Goal: Book appointment/travel/reservation

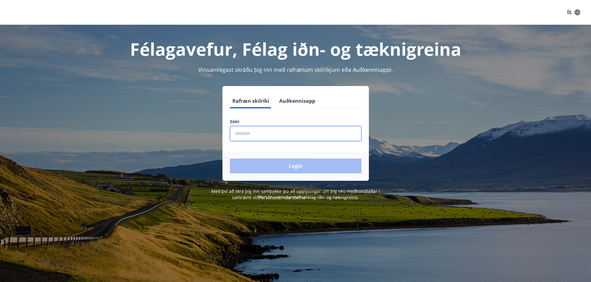
click at [284, 136] on input "phone" at bounding box center [295, 133] width 131 height 15
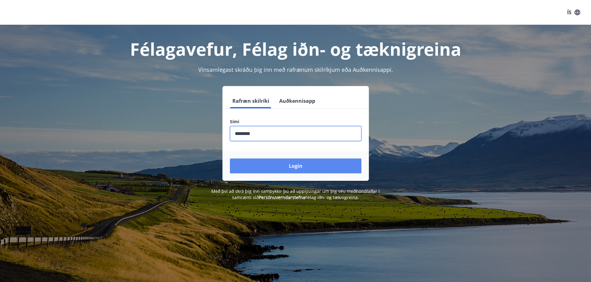
type input "********"
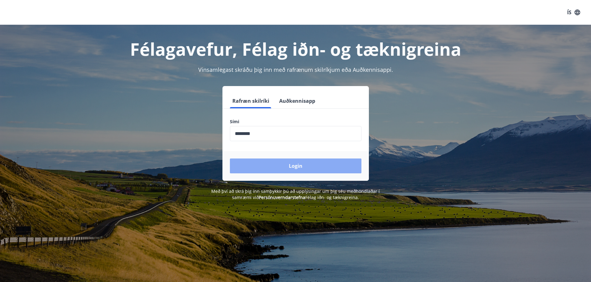
click at [292, 165] on button "Login" at bounding box center [295, 166] width 131 height 15
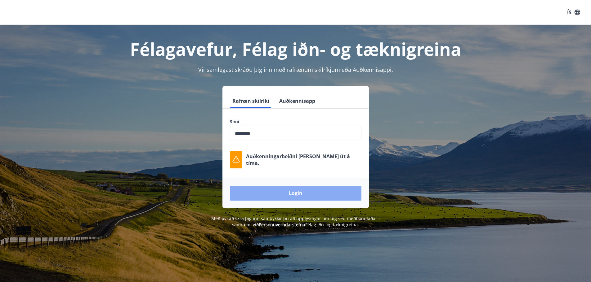
click at [292, 194] on button "Login" at bounding box center [295, 193] width 131 height 15
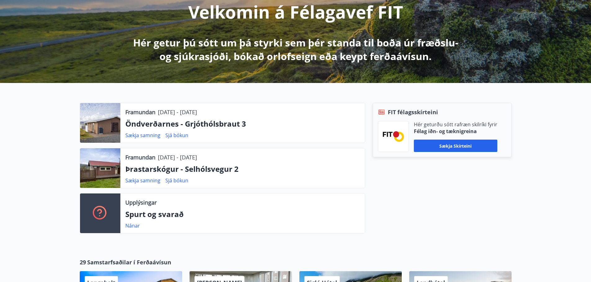
scroll to position [112, 0]
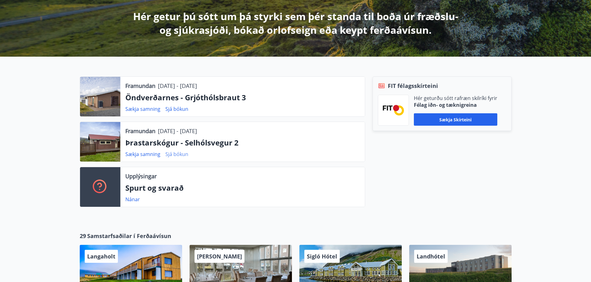
click at [168, 153] on link "Sjá bókun" at bounding box center [176, 154] width 23 height 7
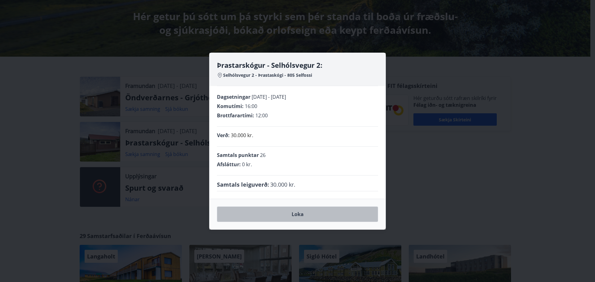
click at [292, 215] on button "Loka" at bounding box center [297, 215] width 161 height 16
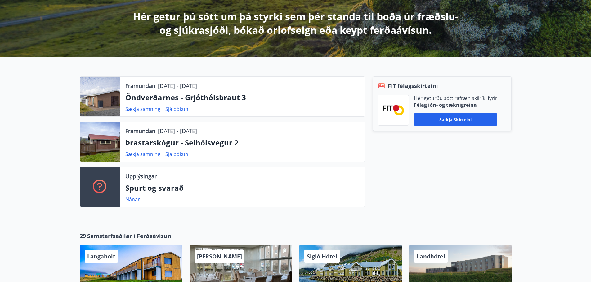
click at [165, 145] on p "Þrastarskógur - Selhólsvegur 2" at bounding box center [242, 143] width 234 height 11
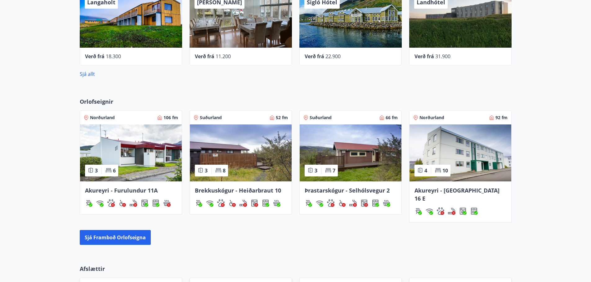
scroll to position [367, 0]
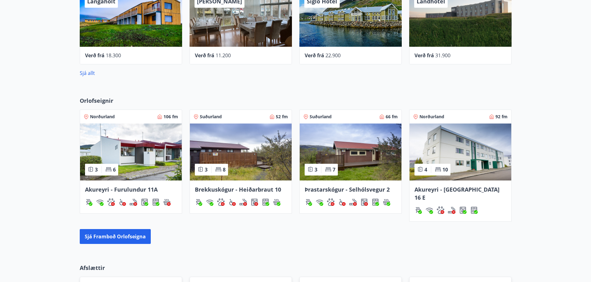
click at [91, 69] on div "Sjá allt" at bounding box center [296, 72] width 432 height 7
click at [88, 73] on link "Sjá allt" at bounding box center [87, 73] width 15 height 7
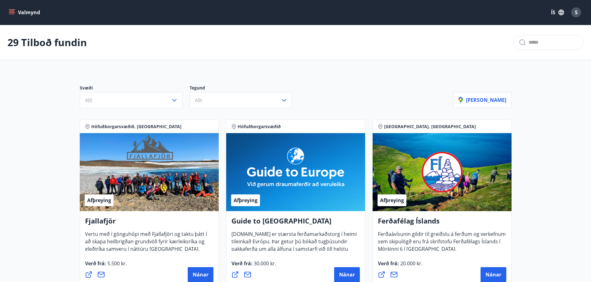
click at [29, 13] on button "Valmynd" at bounding box center [24, 12] width 35 height 11
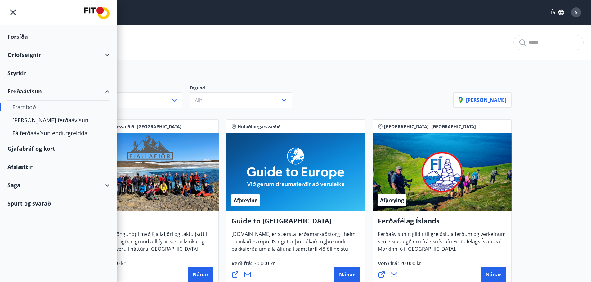
click at [105, 54] on div "Orlofseignir" at bounding box center [58, 55] width 102 height 18
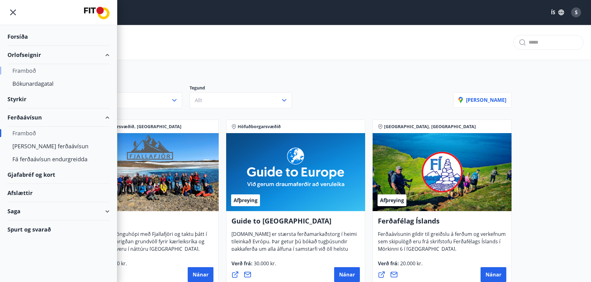
click at [31, 71] on div "Framboð" at bounding box center [58, 70] width 92 height 13
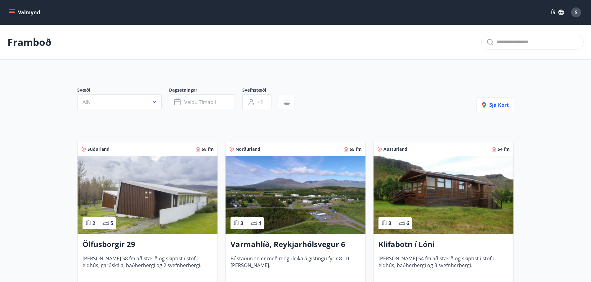
click at [103, 149] on span "Suðurland" at bounding box center [98, 149] width 22 height 6
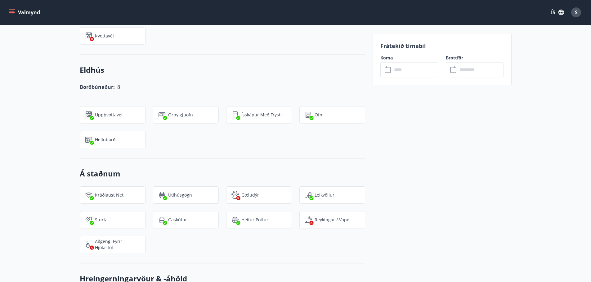
scroll to position [494, 0]
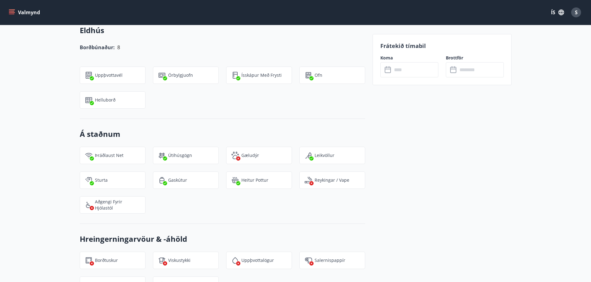
click at [28, 12] on button "Valmynd" at bounding box center [24, 12] width 35 height 11
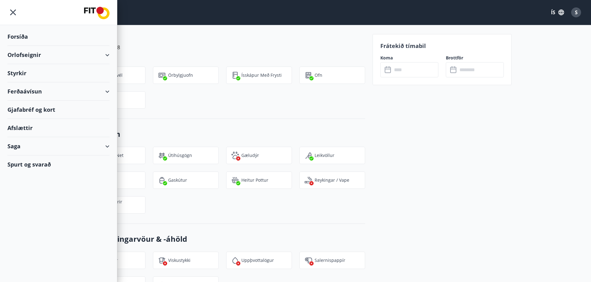
click at [105, 53] on div "Orlofseignir" at bounding box center [58, 55] width 102 height 18
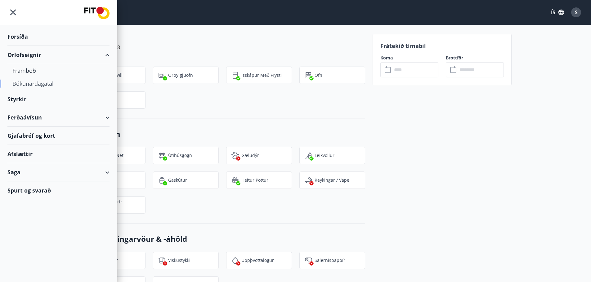
click at [32, 85] on div "Bókunardagatal" at bounding box center [58, 83] width 92 height 13
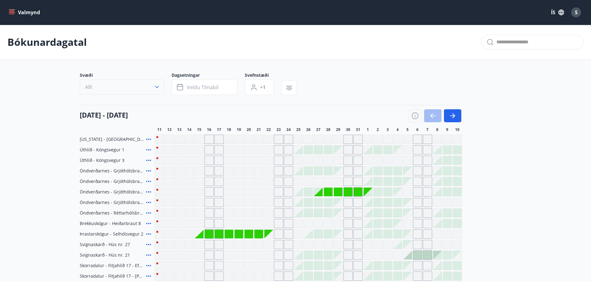
click at [155, 88] on icon "button" at bounding box center [157, 87] width 6 height 6
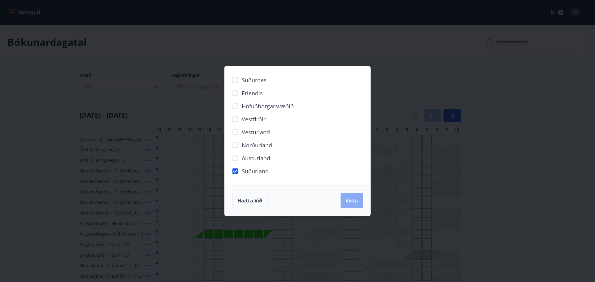
click at [353, 200] on span "Vista" at bounding box center [352, 201] width 12 height 7
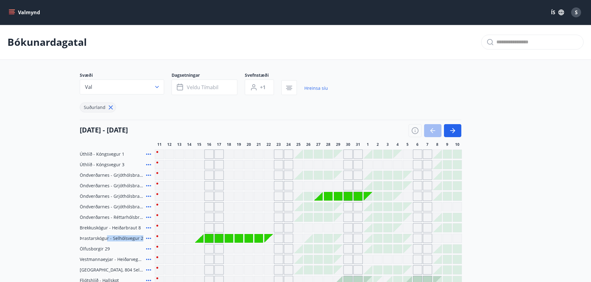
drag, startPoint x: 106, startPoint y: 240, endPoint x: 148, endPoint y: 237, distance: 41.6
click at [148, 237] on div "Þrastarskógur - Selhólsvegur 2" at bounding box center [116, 238] width 73 height 9
click at [148, 237] on icon at bounding box center [148, 238] width 7 height 7
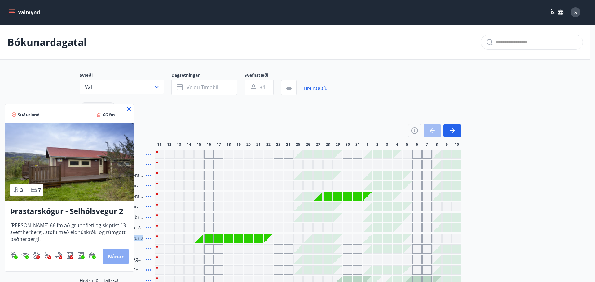
click at [114, 254] on button "Nánar" at bounding box center [116, 257] width 26 height 15
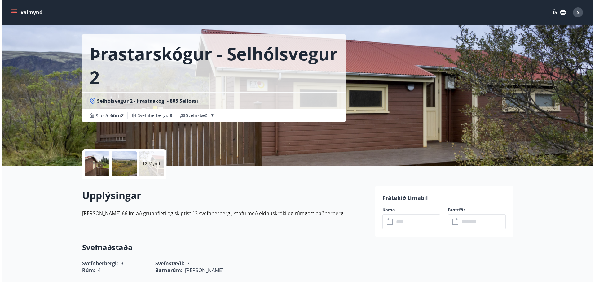
scroll to position [27, 0]
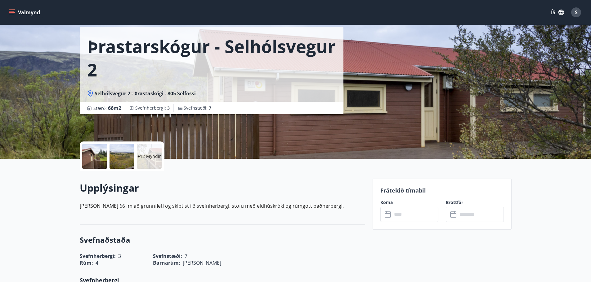
click at [95, 152] on div at bounding box center [94, 156] width 25 height 25
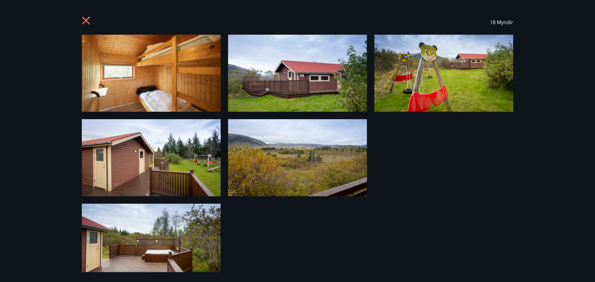
click at [137, 84] on img at bounding box center [151, 73] width 139 height 77
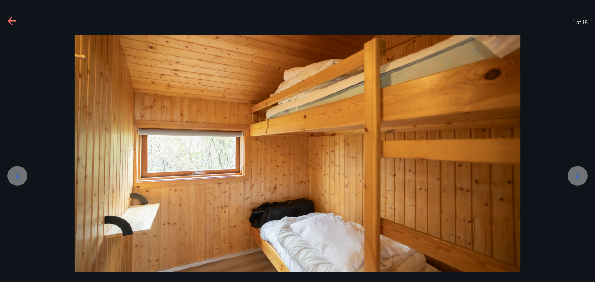
click at [575, 174] on icon at bounding box center [578, 176] width 10 height 10
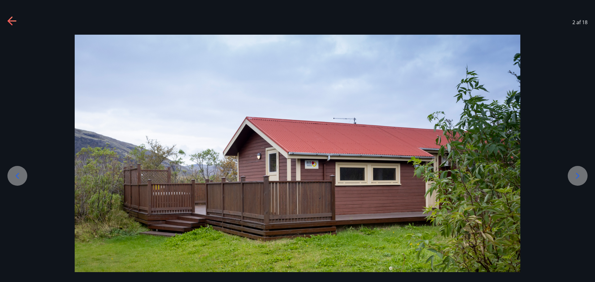
click at [575, 174] on icon at bounding box center [578, 176] width 10 height 10
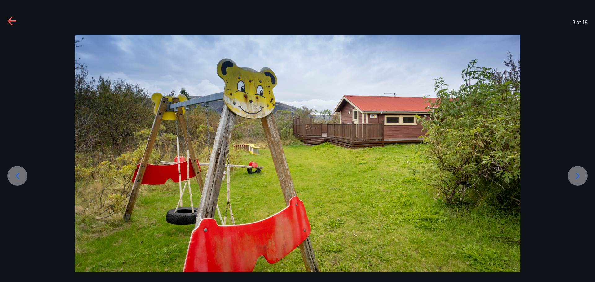
click at [575, 174] on icon at bounding box center [578, 176] width 10 height 10
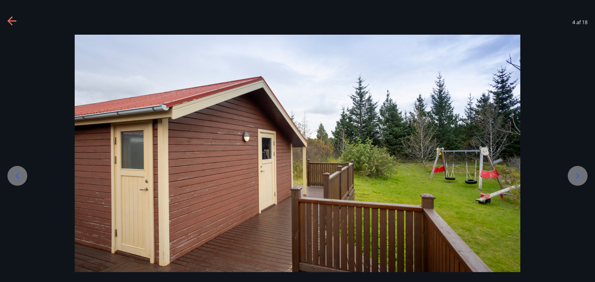
click at [575, 174] on icon at bounding box center [578, 176] width 10 height 10
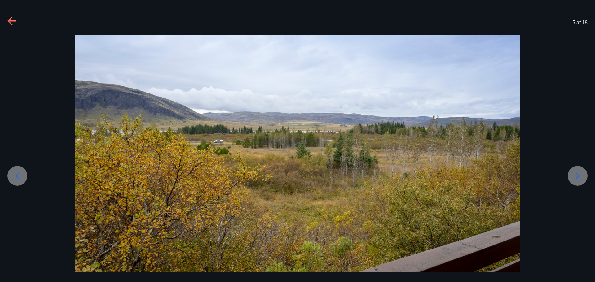
click at [575, 174] on icon at bounding box center [578, 176] width 10 height 10
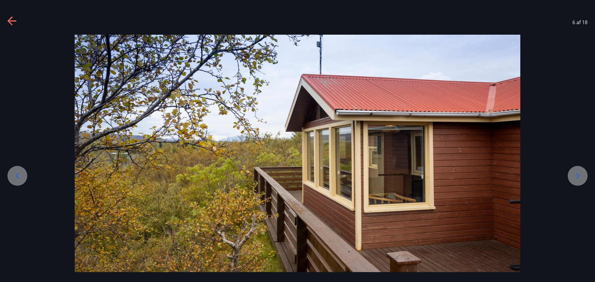
click at [575, 174] on icon at bounding box center [578, 176] width 10 height 10
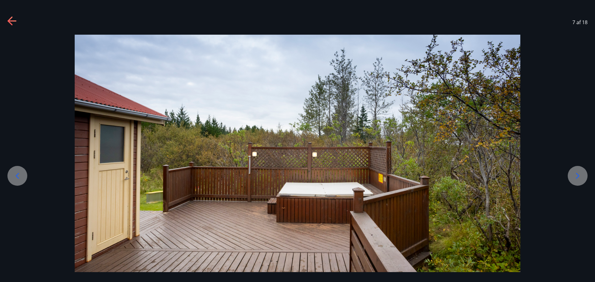
click at [575, 174] on icon at bounding box center [578, 176] width 10 height 10
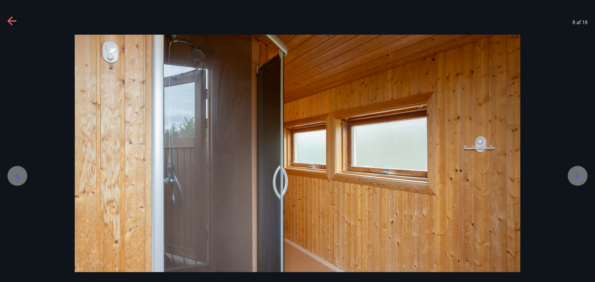
click at [575, 174] on icon at bounding box center [578, 176] width 10 height 10
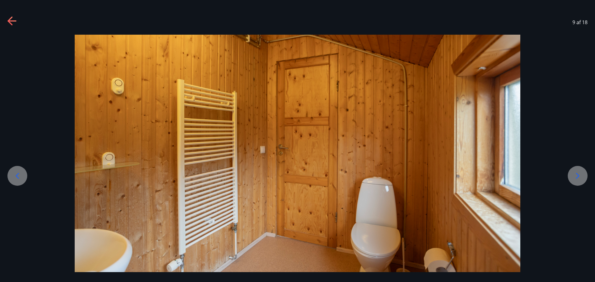
click at [575, 174] on icon at bounding box center [578, 176] width 10 height 10
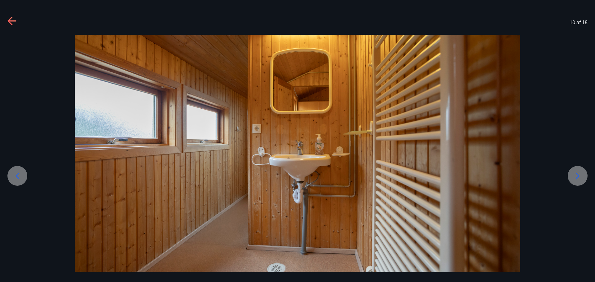
click at [575, 174] on icon at bounding box center [578, 176] width 10 height 10
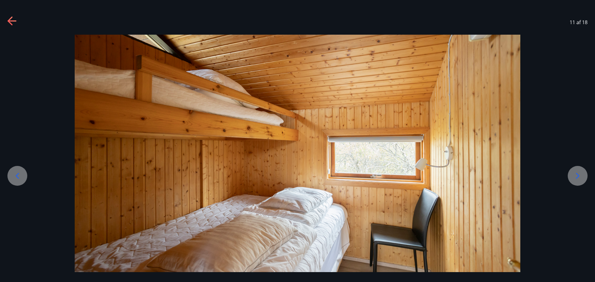
click at [575, 174] on icon at bounding box center [578, 176] width 10 height 10
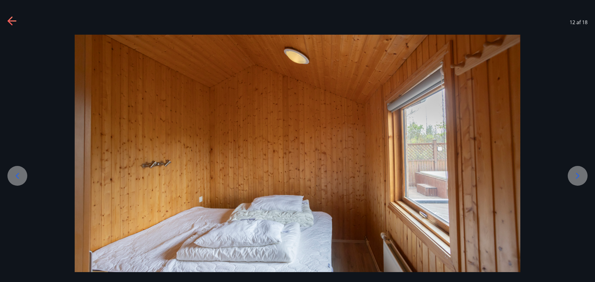
click at [575, 174] on icon at bounding box center [578, 176] width 10 height 10
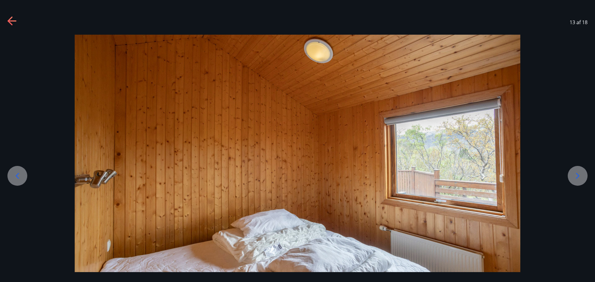
click at [575, 174] on icon at bounding box center [578, 176] width 10 height 10
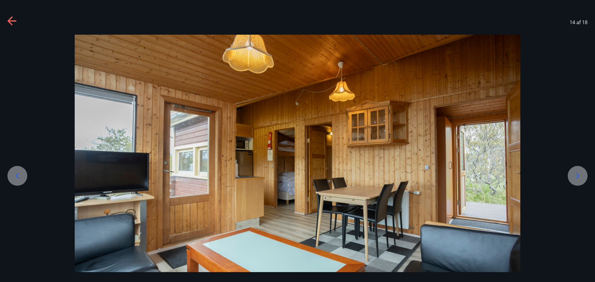
click at [575, 174] on icon at bounding box center [578, 176] width 10 height 10
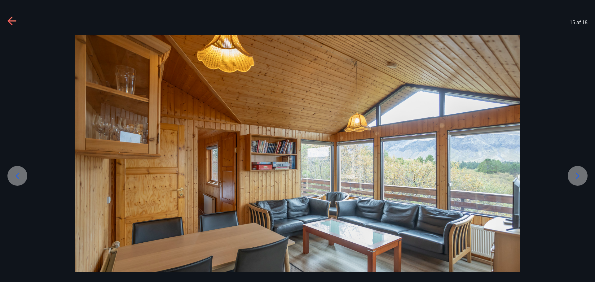
click at [575, 174] on icon at bounding box center [578, 176] width 10 height 10
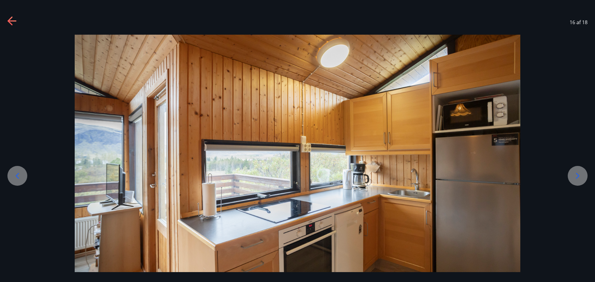
click at [575, 174] on icon at bounding box center [578, 176] width 10 height 10
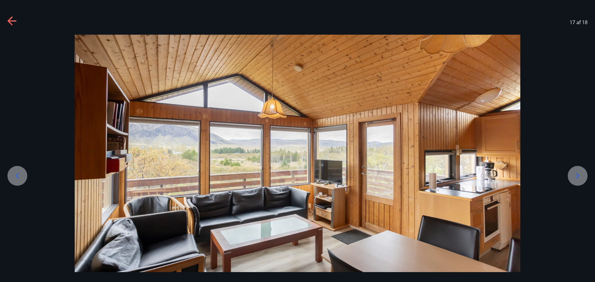
click at [291, 162] on img at bounding box center [298, 159] width 446 height 248
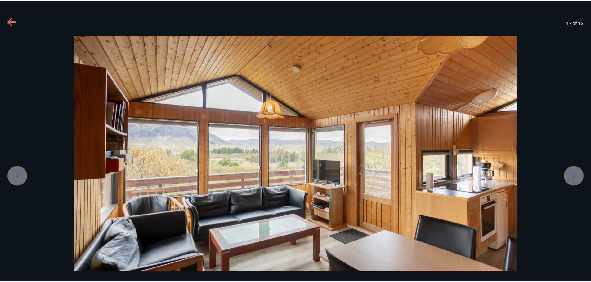
scroll to position [10, 0]
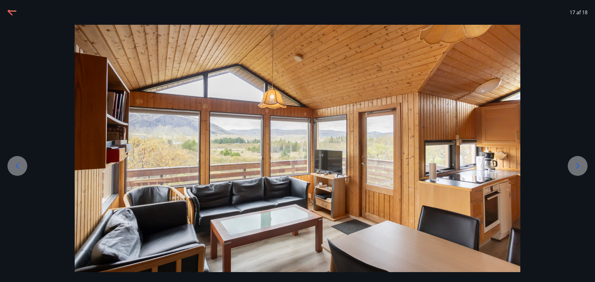
click at [577, 165] on icon at bounding box center [577, 166] width 3 height 6
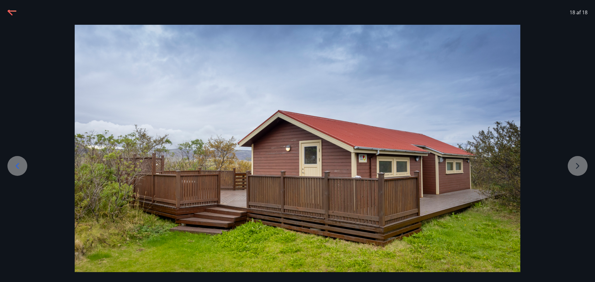
click at [18, 165] on icon at bounding box center [17, 166] width 3 height 6
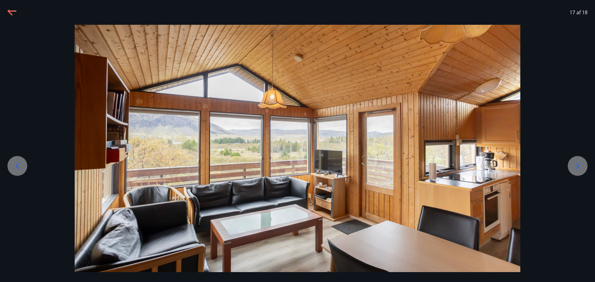
click at [18, 165] on icon at bounding box center [17, 166] width 3 height 6
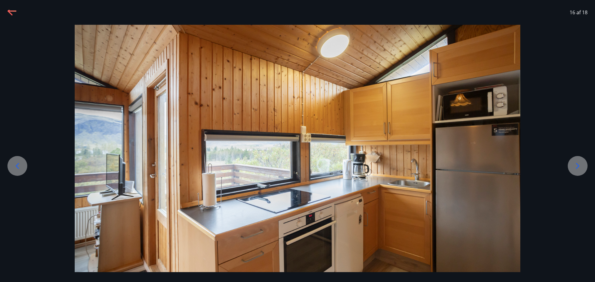
click at [18, 165] on icon at bounding box center [17, 166] width 3 height 6
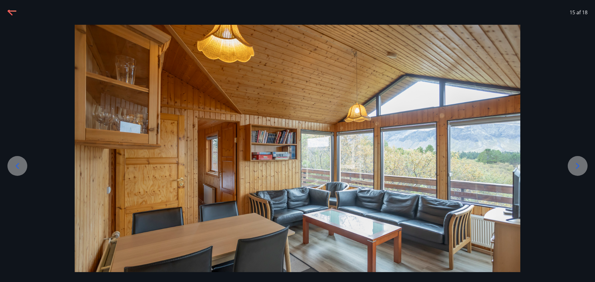
click at [18, 165] on icon at bounding box center [17, 166] width 3 height 6
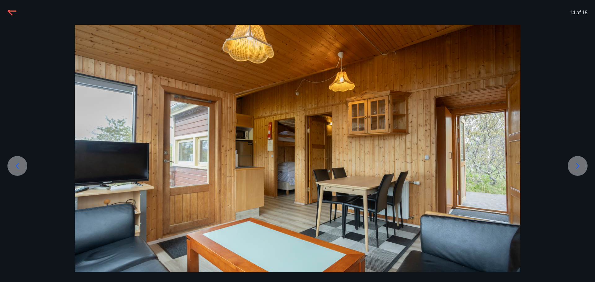
click at [18, 165] on icon at bounding box center [17, 166] width 3 height 6
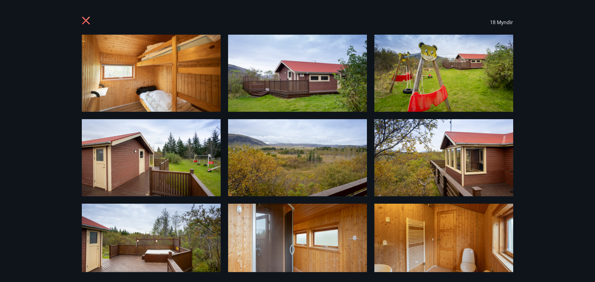
click at [415, 64] on img at bounding box center [444, 73] width 139 height 77
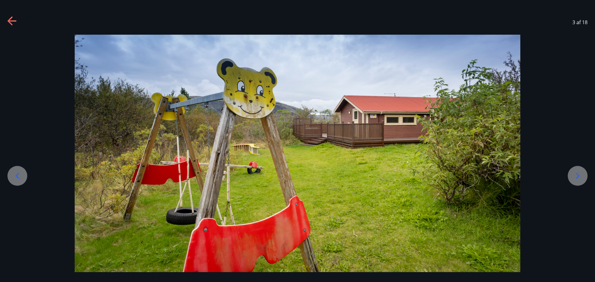
click at [13, 20] on icon at bounding box center [12, 21] width 10 height 10
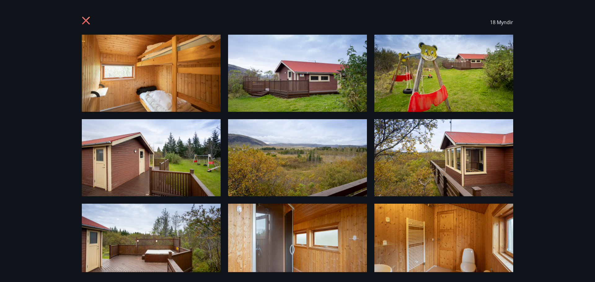
click at [84, 19] on icon at bounding box center [86, 21] width 8 height 8
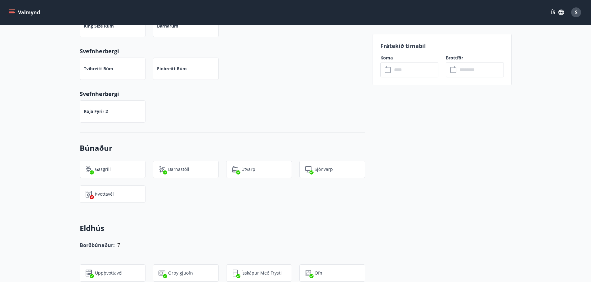
scroll to position [52, 0]
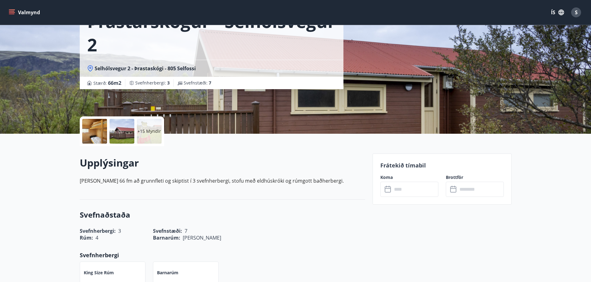
click at [14, 12] on icon "menu" at bounding box center [12, 12] width 7 height 1
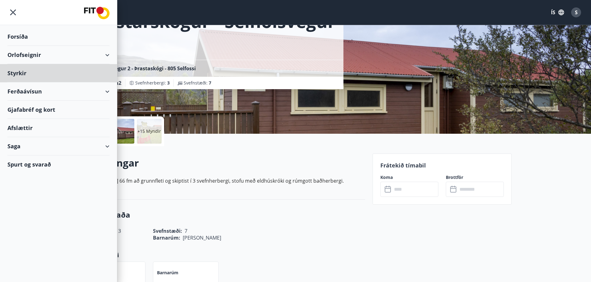
click at [22, 36] on div "Forsíða" at bounding box center [58, 37] width 102 height 18
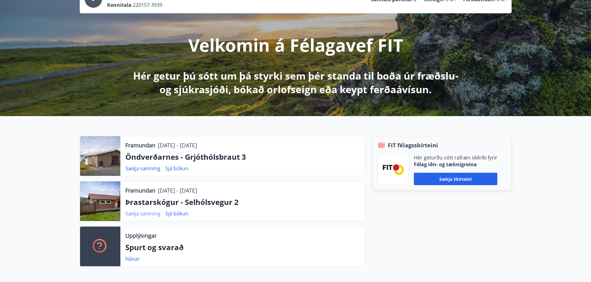
click at [153, 212] on link "Sækja samning" at bounding box center [142, 214] width 35 height 7
click at [443, 223] on div "FIT félagsskírteini Hér geturðu sótt rafræn skilríki fyrir Félag iðn- og tæknig…" at bounding box center [438, 204] width 146 height 136
click at [153, 168] on link "Sækja samning" at bounding box center [142, 168] width 35 height 7
